Goal: Transaction & Acquisition: Obtain resource

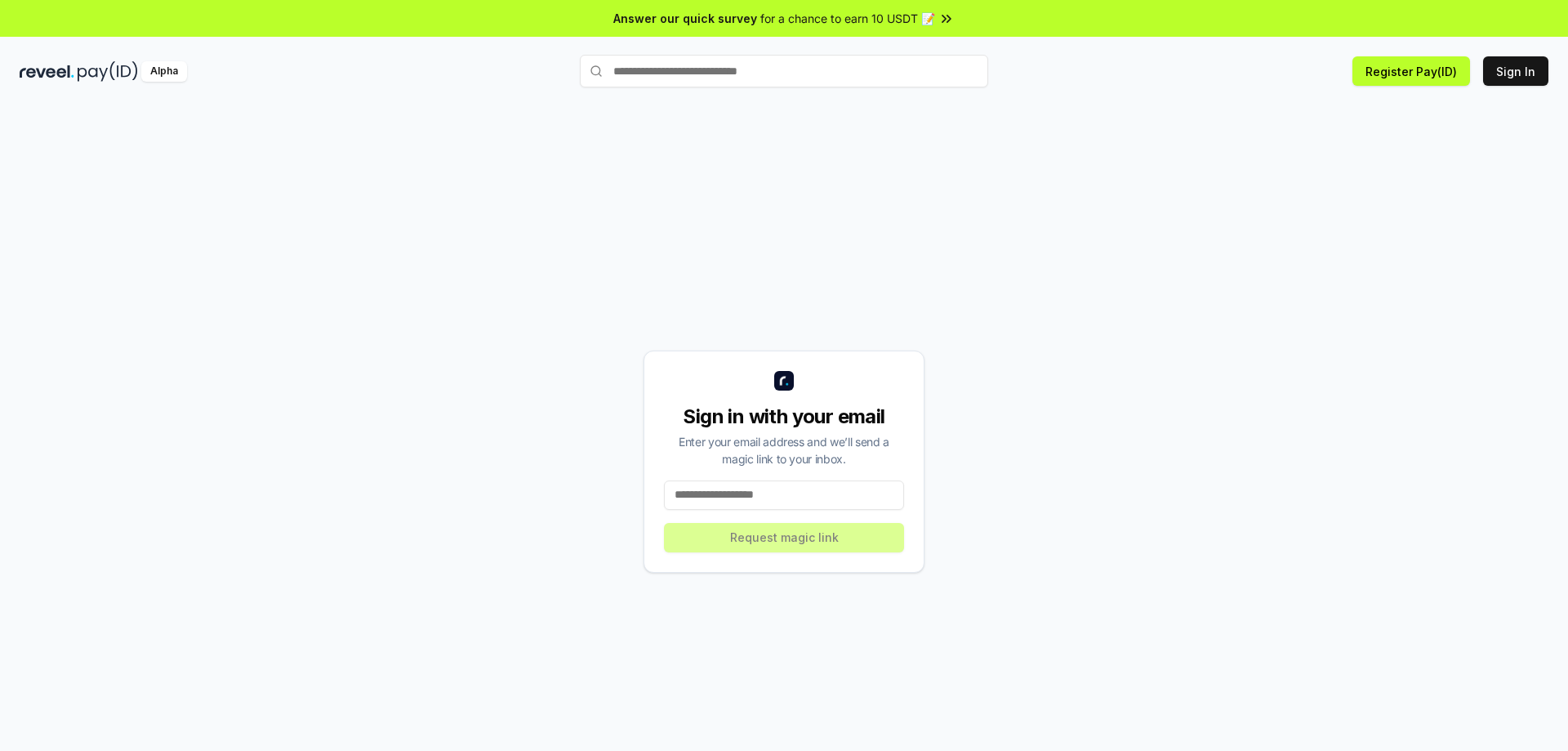
click at [698, 496] on input at bounding box center [784, 495] width 240 height 29
click at [700, 495] on input at bounding box center [784, 495] width 240 height 29
click at [701, 495] on input at bounding box center [784, 495] width 240 height 29
paste input "**********"
type input "**********"
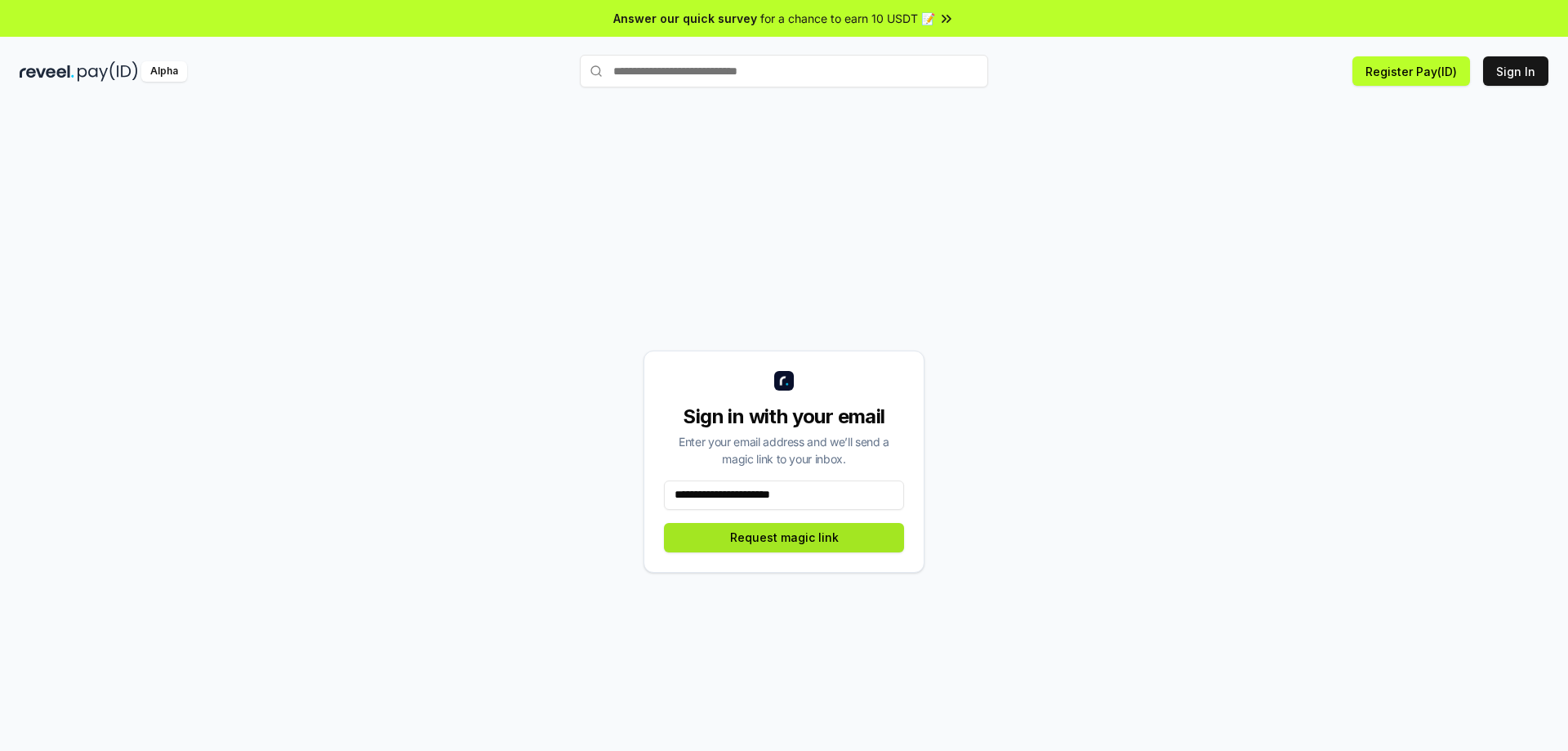
click at [788, 535] on button "Request magic link" at bounding box center [784, 537] width 240 height 29
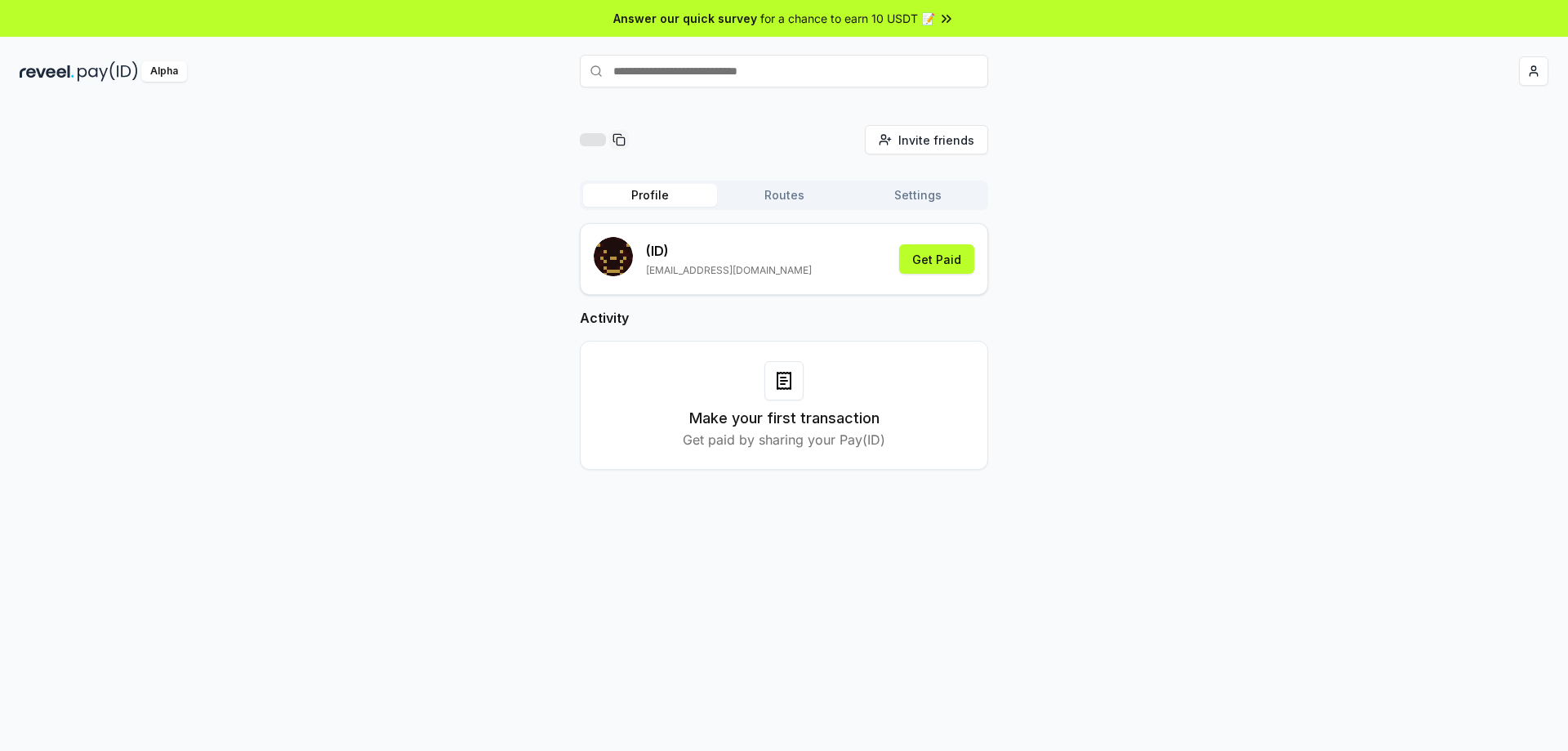
click at [1483, 74] on div at bounding box center [1293, 71] width 510 height 29
click at [1438, 51] on div "Alpha 286 Points" at bounding box center [784, 71] width 1568 height 43
click at [1445, 65] on button "286 Points" at bounding box center [1470, 71] width 85 height 29
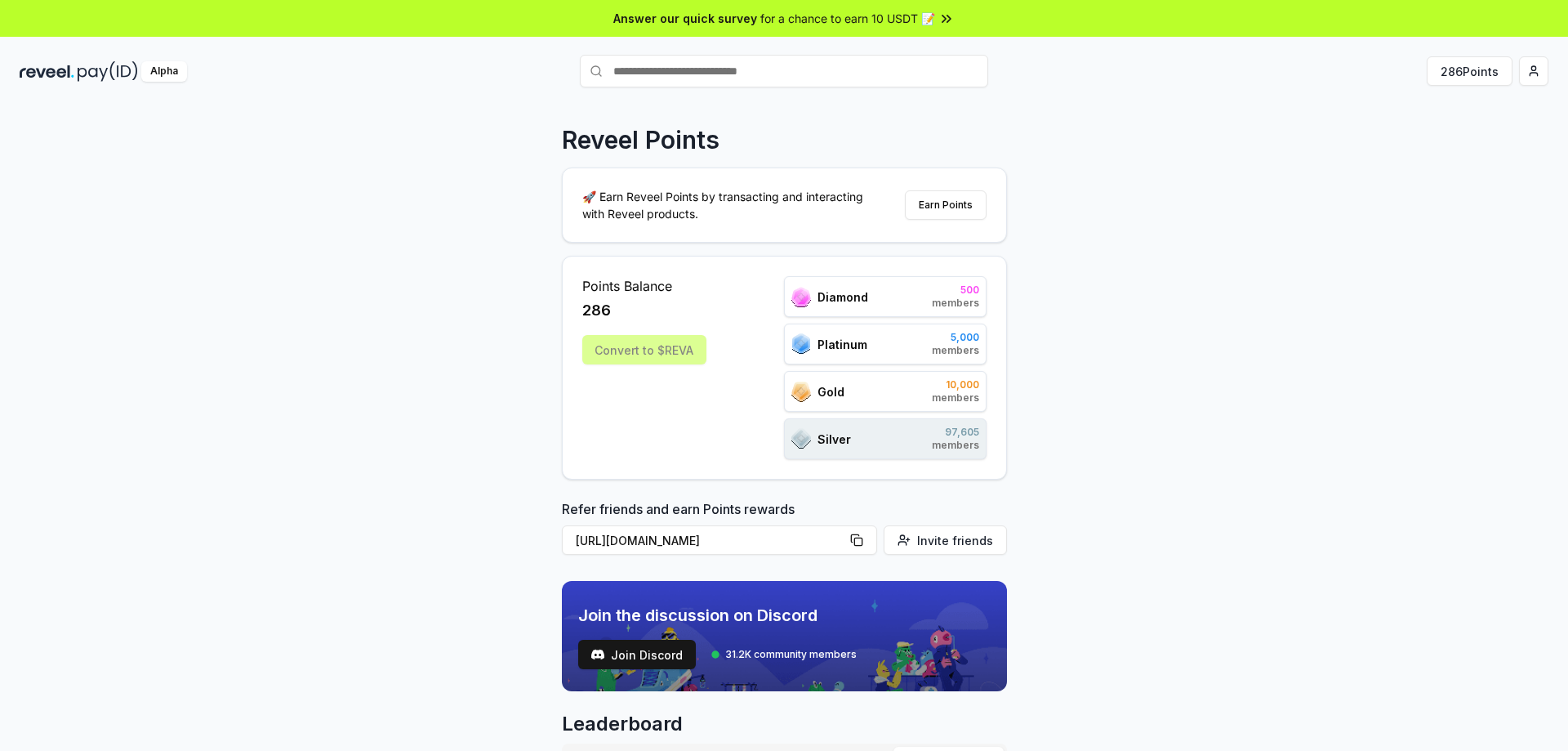
click at [865, 446] on div "Silver 97,605 members" at bounding box center [885, 438] width 203 height 41
click at [155, 70] on div "Alpha" at bounding box center [164, 71] width 45 height 20
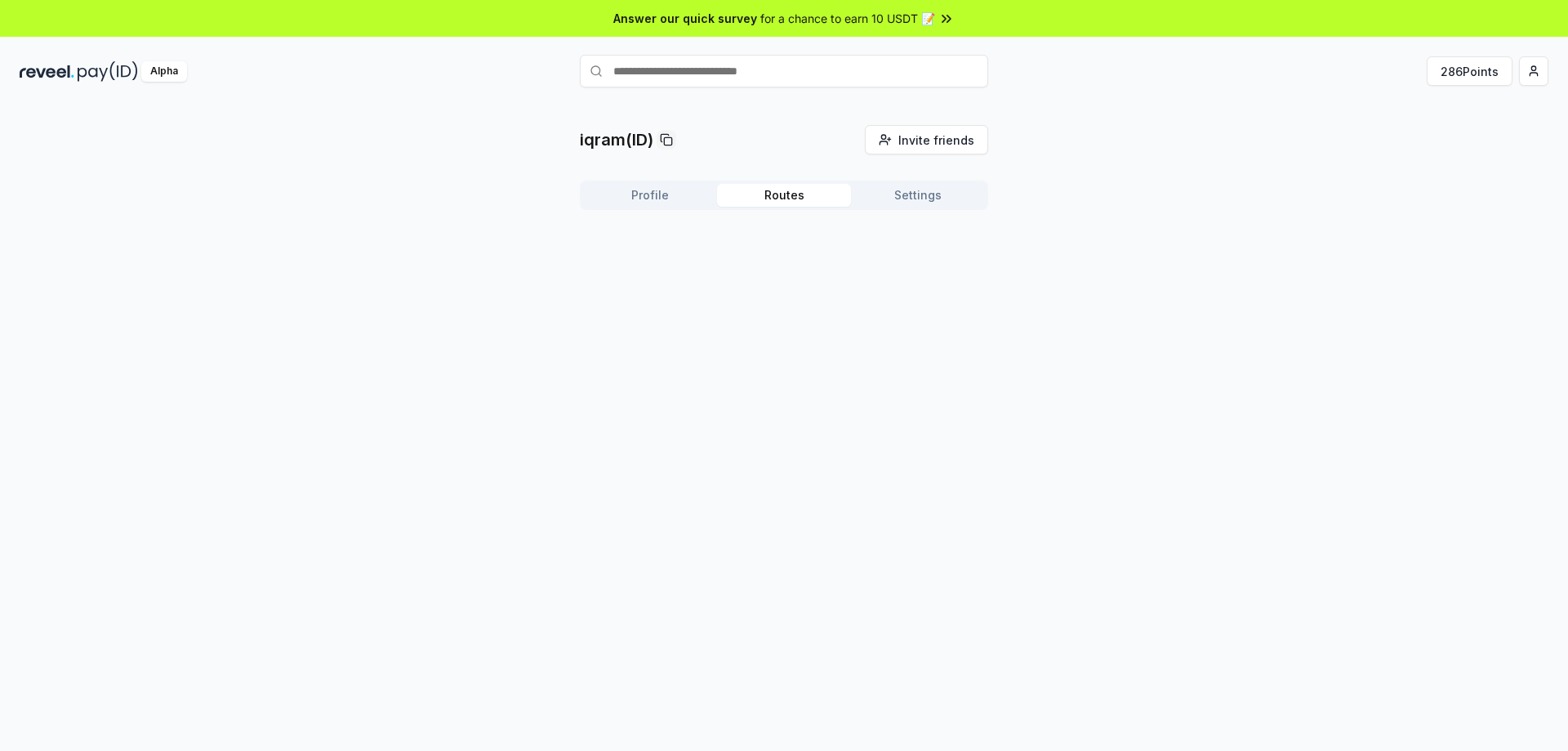
click at [797, 190] on button "Routes" at bounding box center [784, 195] width 134 height 23
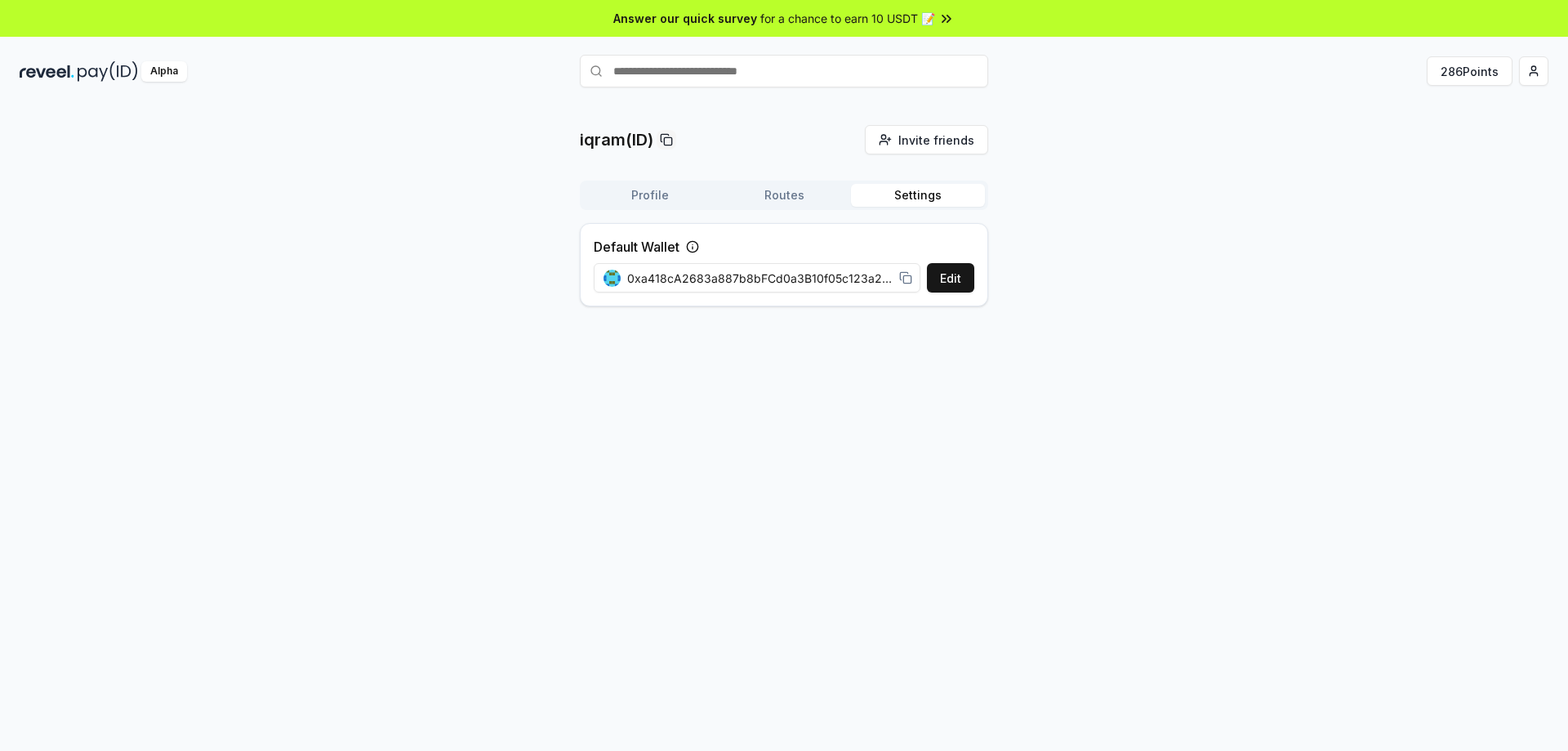
click at [876, 195] on button "Settings" at bounding box center [917, 195] width 134 height 23
click at [1492, 68] on button "286 Points" at bounding box center [1470, 71] width 85 height 29
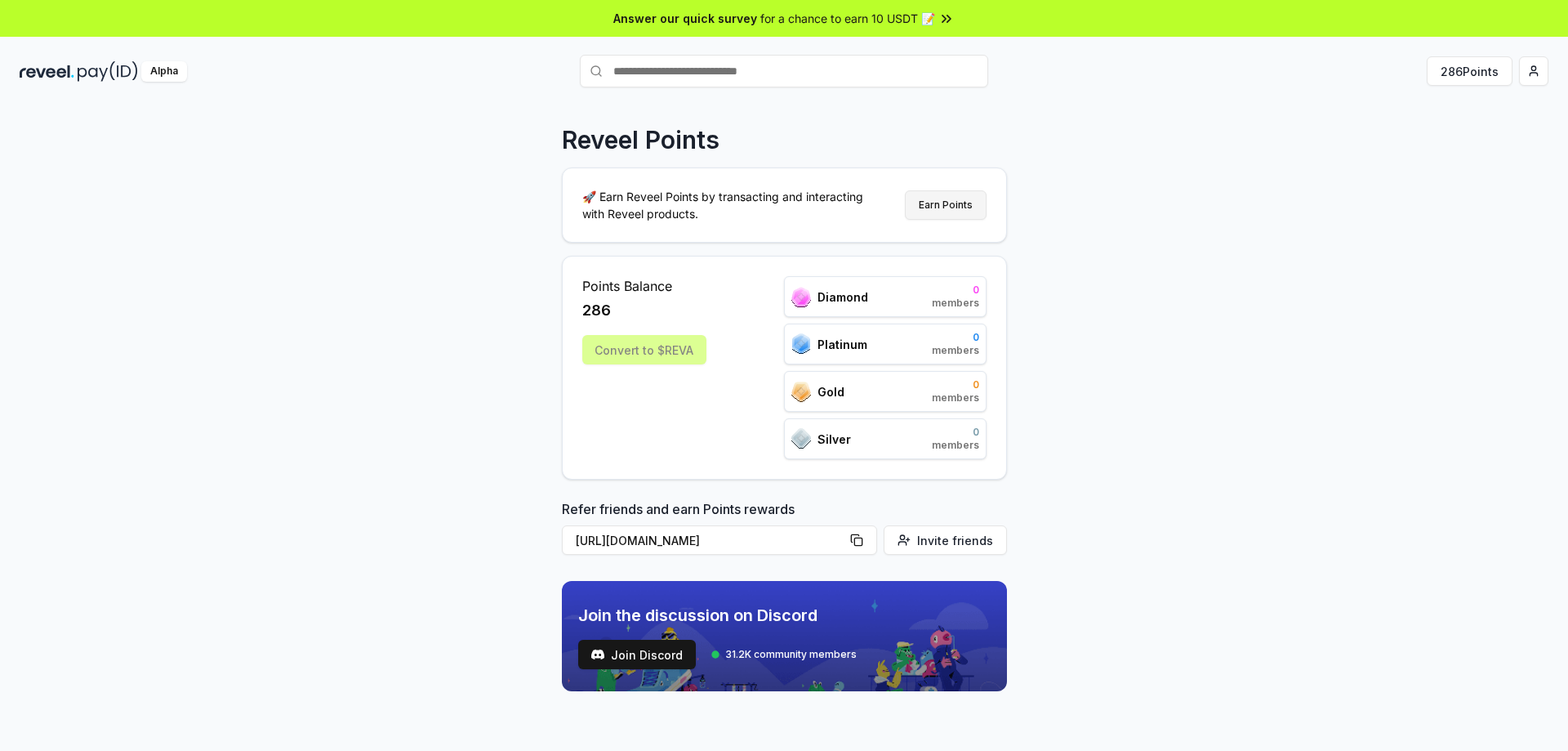
click at [933, 210] on button "Earn Points" at bounding box center [946, 205] width 82 height 29
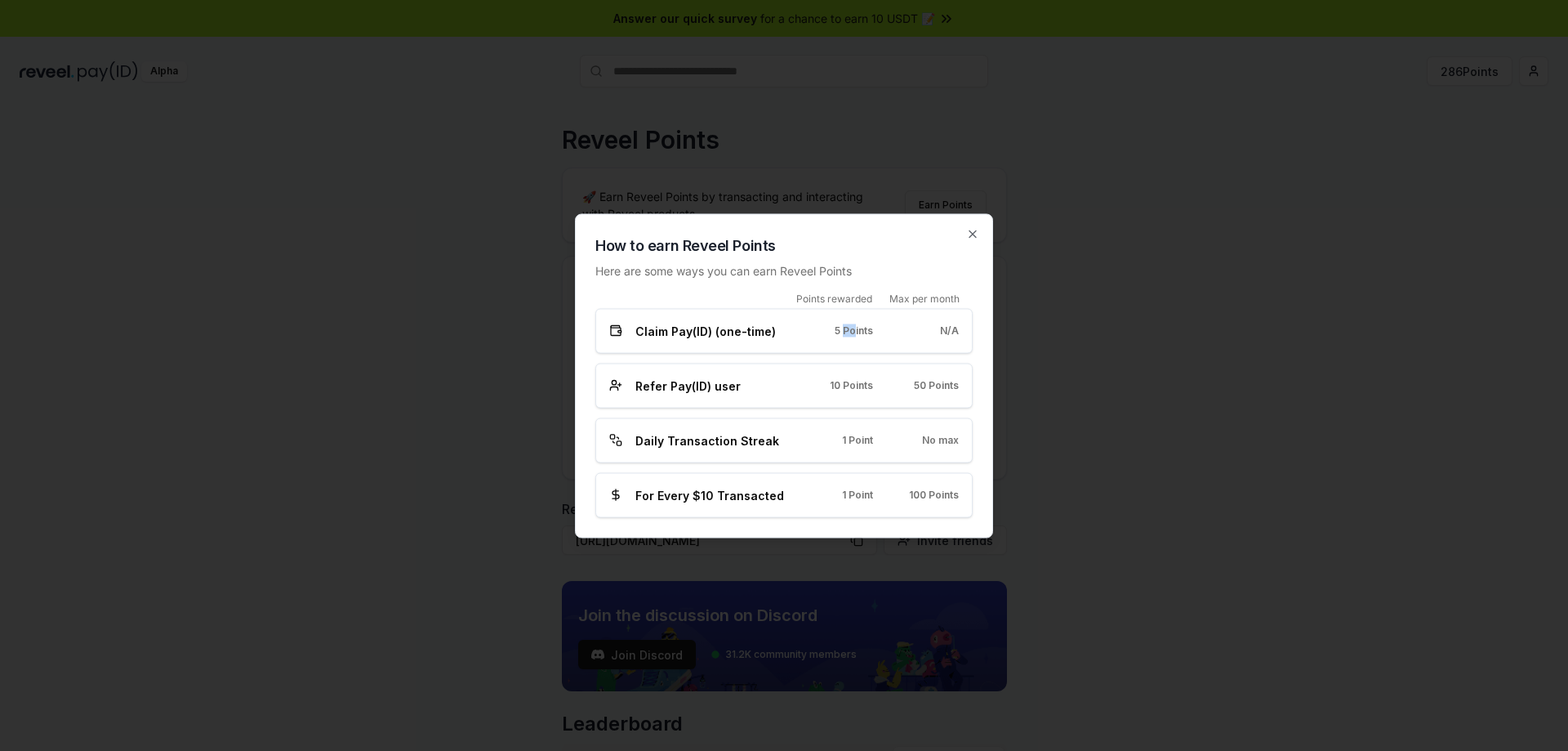
drag, startPoint x: 854, startPoint y: 319, endPoint x: 844, endPoint y: 322, distance: 10.4
click at [844, 322] on div "Claim Pay(ID) (one-time) 5 Points N/A" at bounding box center [784, 330] width 377 height 45
drag, startPoint x: 833, startPoint y: 329, endPoint x: 824, endPoint y: 327, distance: 9.2
click at [832, 329] on div "5 Points" at bounding box center [844, 331] width 60 height 13
